Goal: Navigation & Orientation: Go to known website

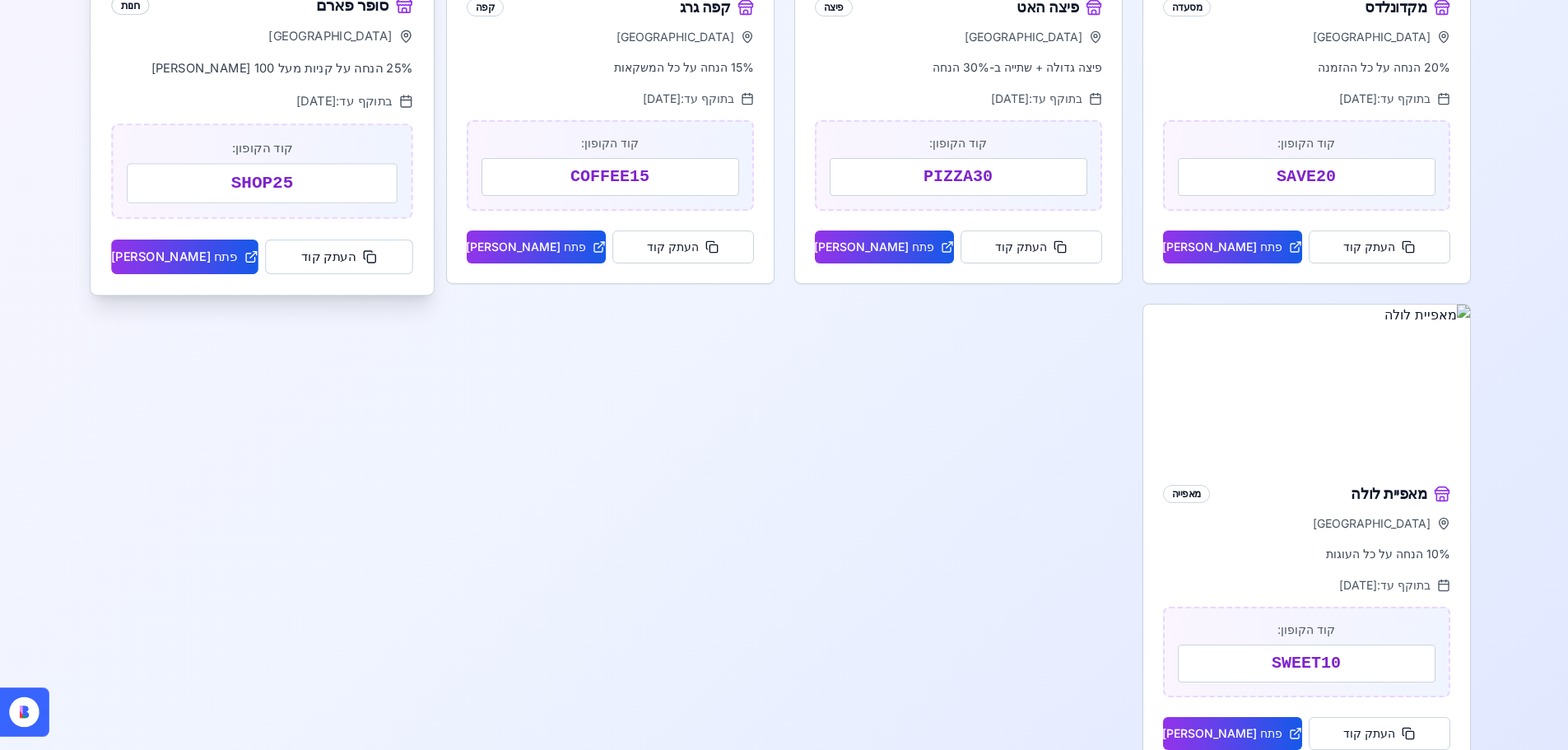
scroll to position [308, 0]
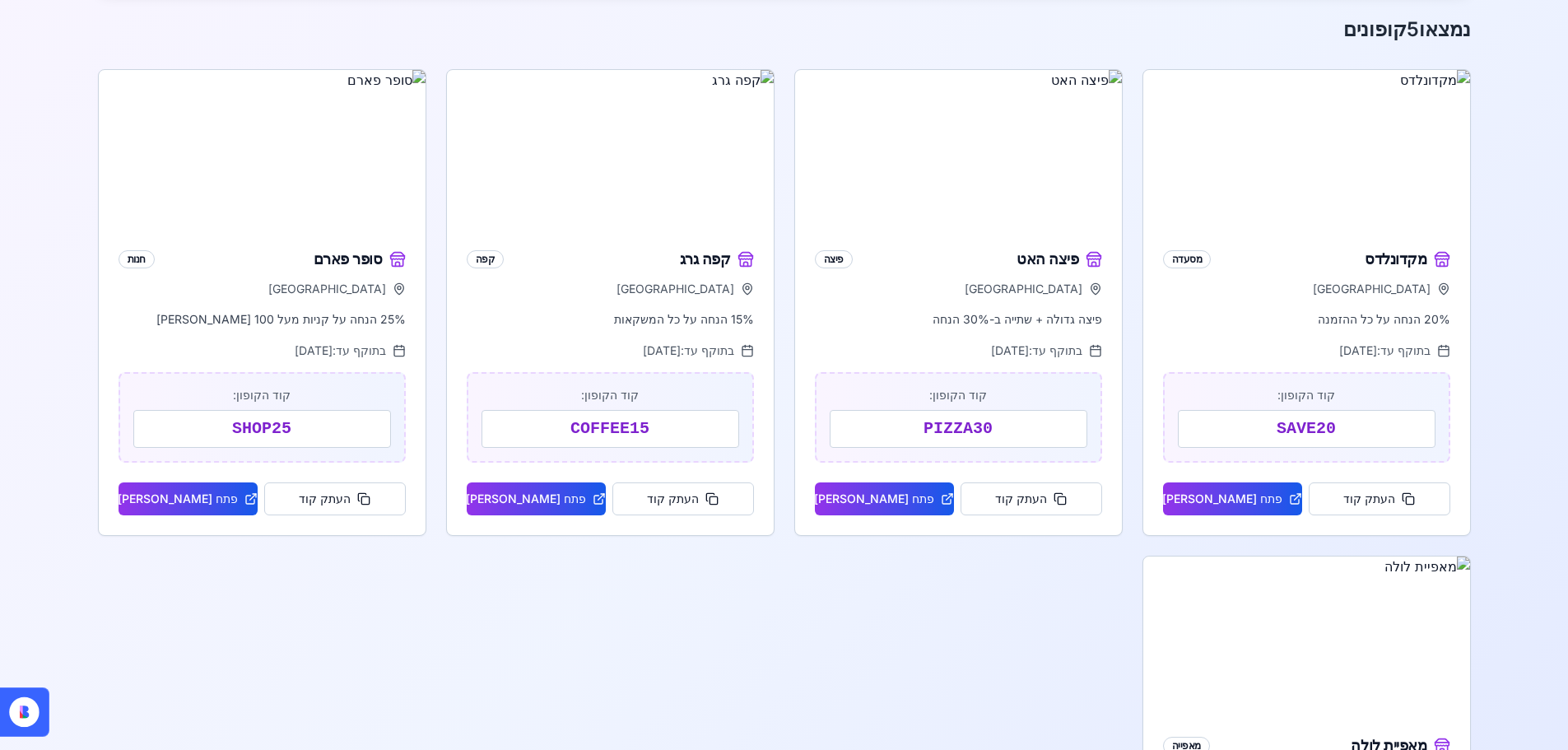
click at [33, 721] on icon at bounding box center [24, 712] width 31 height 31
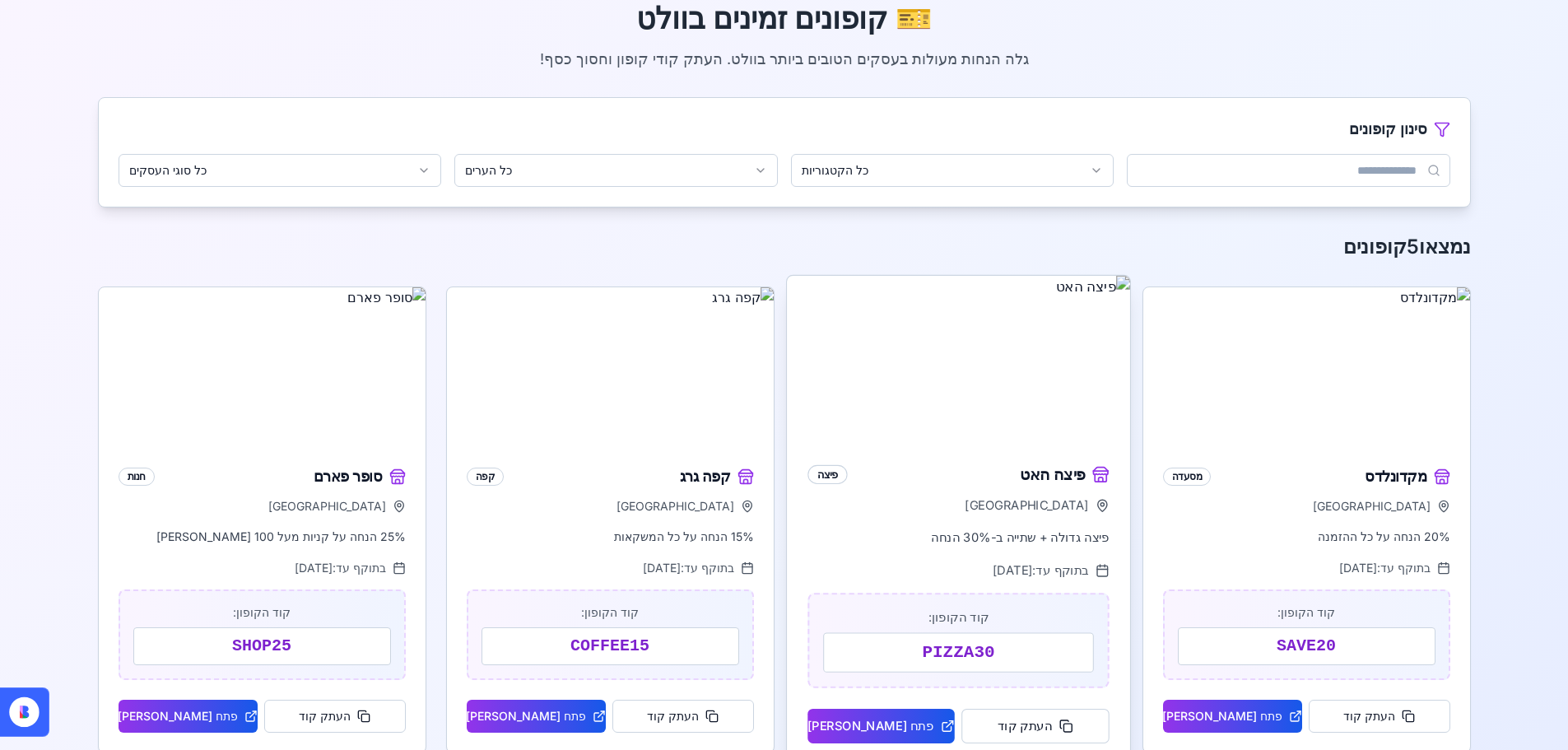
scroll to position [247, 0]
